Goal: Obtain resource: Obtain resource

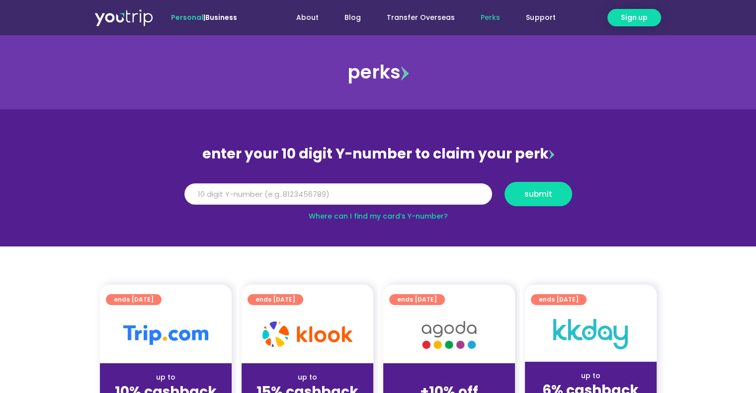
click at [239, 192] on input "Y Number" at bounding box center [338, 194] width 308 height 22
drag, startPoint x: 257, startPoint y: 196, endPoint x: 98, endPoint y: 170, distance: 160.3
click at [98, 170] on section "enter your 10 digit Y-number to claim your perk Y Number 8195853057 submit Wher…" at bounding box center [378, 177] width 756 height 137
type input "8195853057"
click at [537, 195] on span "submit" at bounding box center [539, 193] width 28 height 7
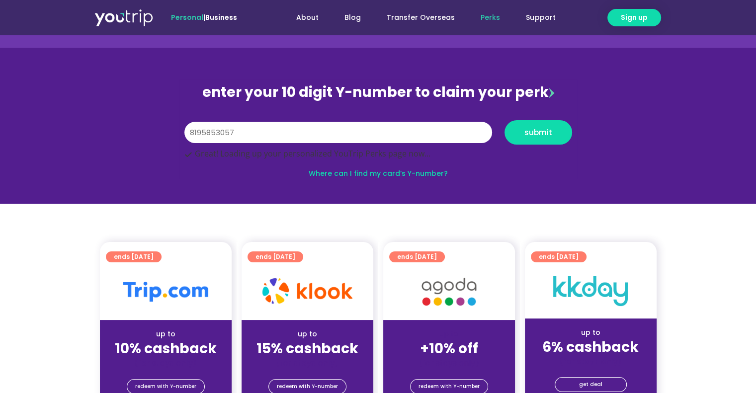
scroll to position [188, 0]
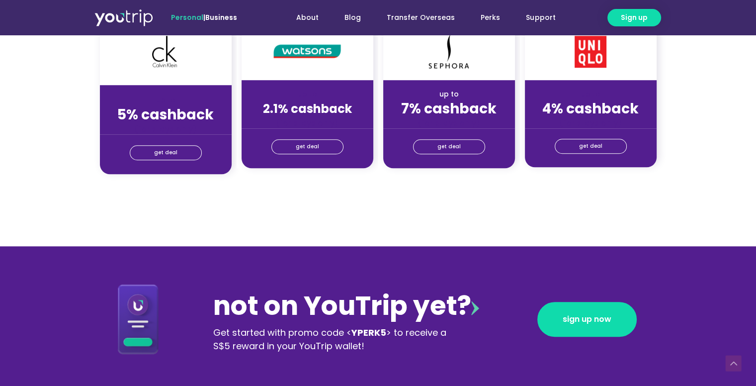
scroll to position [1182, 0]
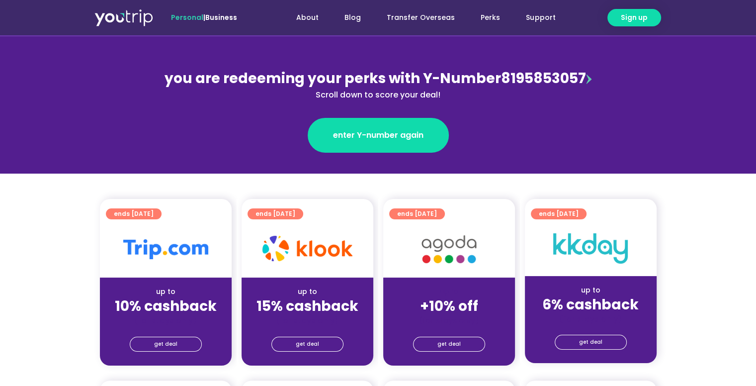
scroll to position [199, 0]
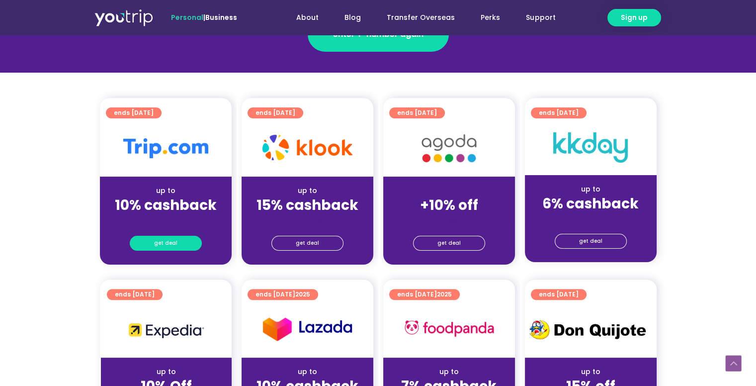
click at [181, 239] on link "get deal" at bounding box center [166, 243] width 72 height 15
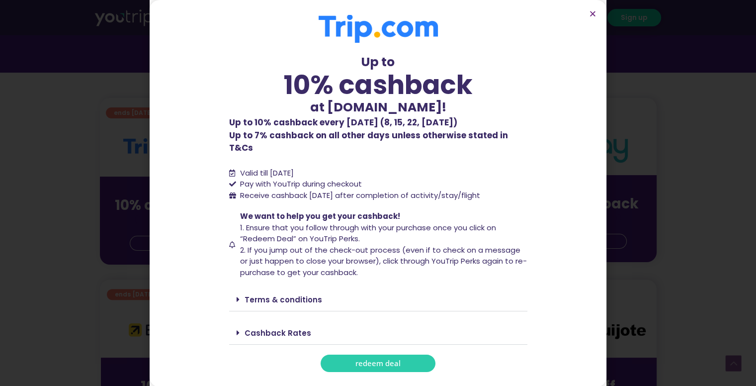
click at [342, 355] on link "redeem deal" at bounding box center [378, 363] width 115 height 17
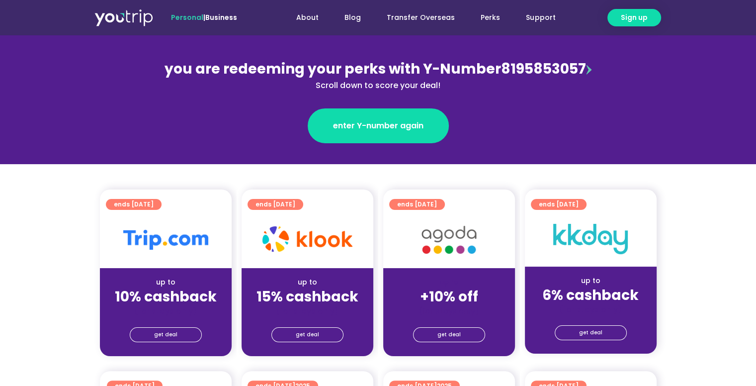
scroll to position [149, 0]
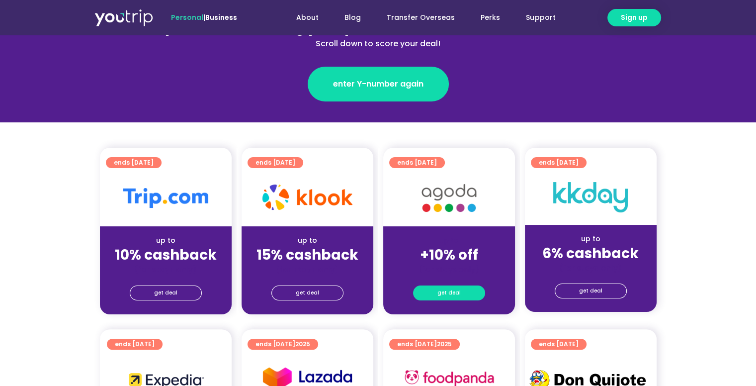
click at [451, 291] on span "get deal" at bounding box center [449, 293] width 23 height 14
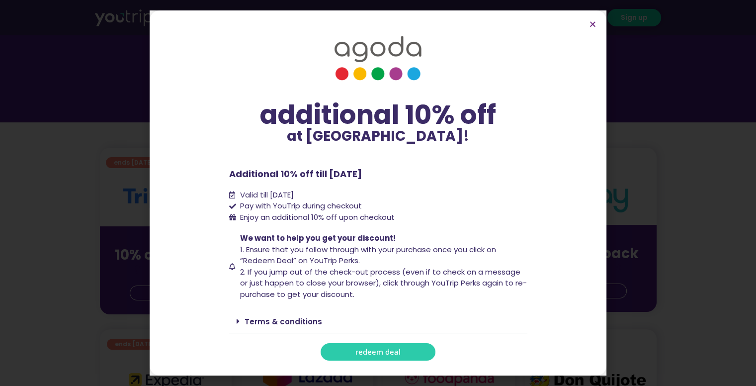
click at [356, 353] on span "redeem deal" at bounding box center [378, 351] width 45 height 7
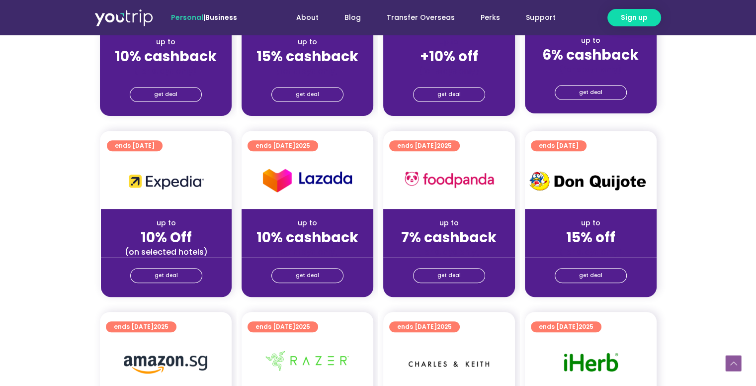
scroll to position [348, 0]
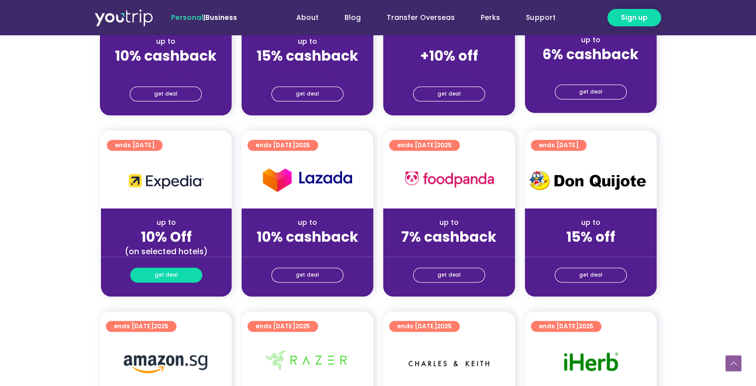
click at [165, 272] on span "get deal" at bounding box center [166, 275] width 23 height 14
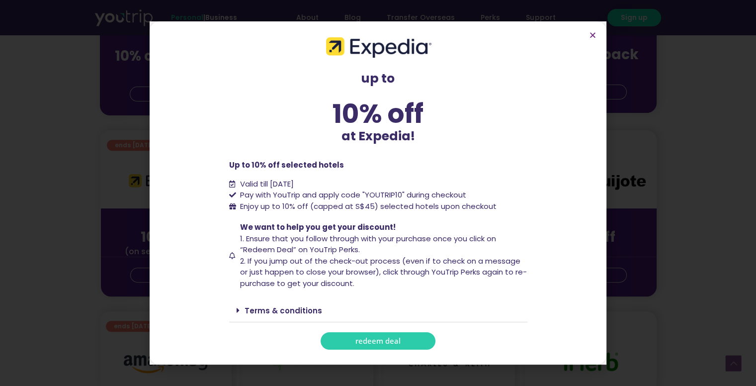
click at [373, 333] on link "redeem deal" at bounding box center [378, 340] width 115 height 17
